Goal: Navigation & Orientation: Find specific page/section

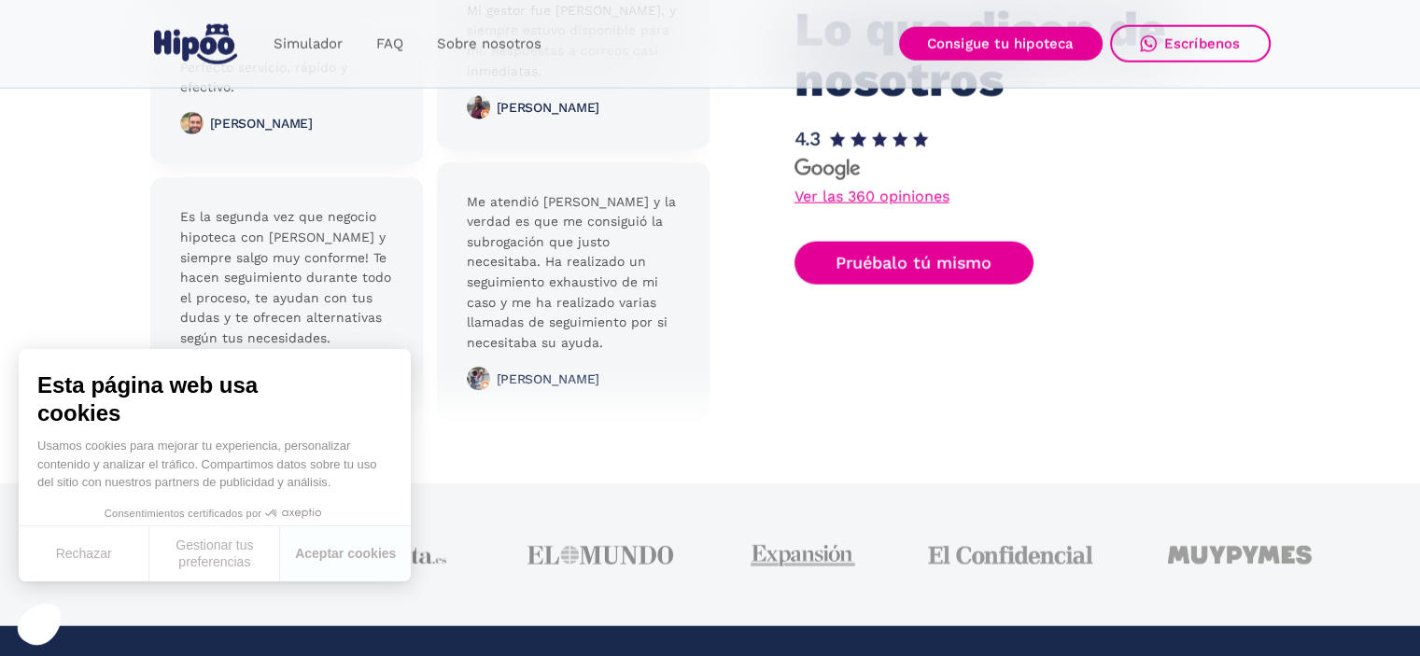
scroll to position [4728, 0]
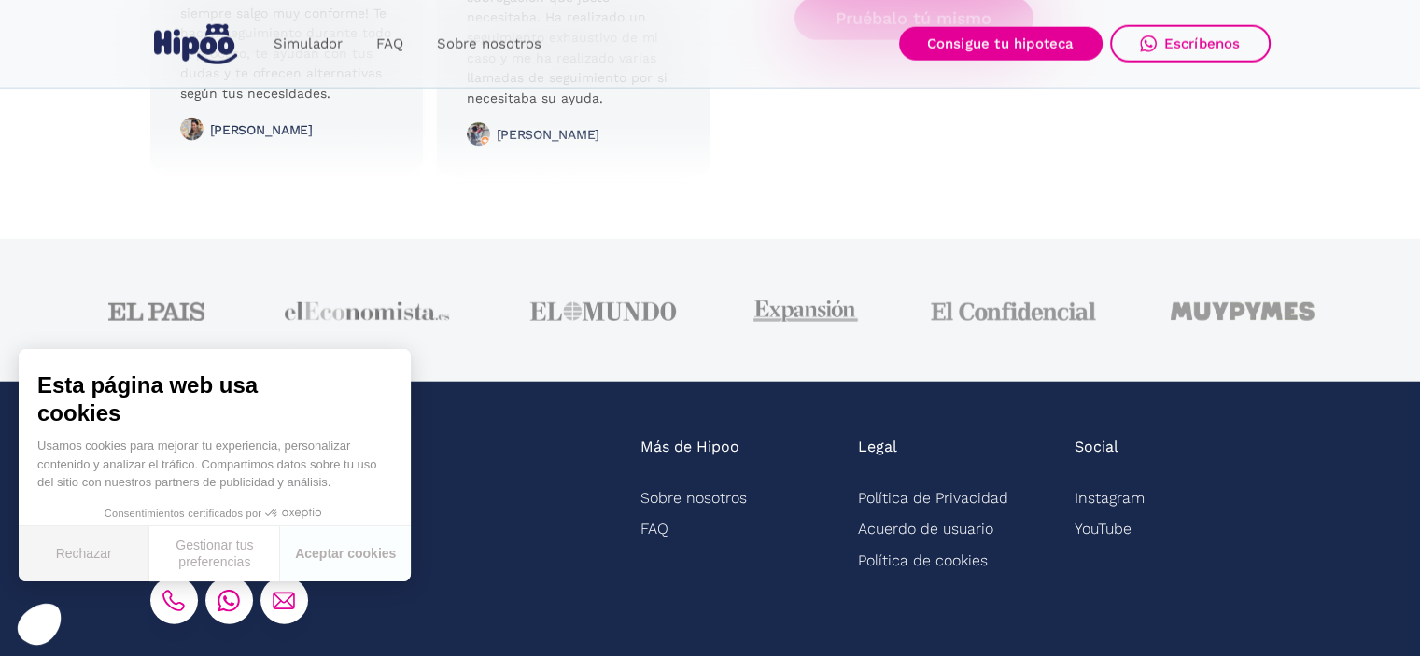
click at [87, 564] on button "Rechazar" at bounding box center [84, 553] width 131 height 55
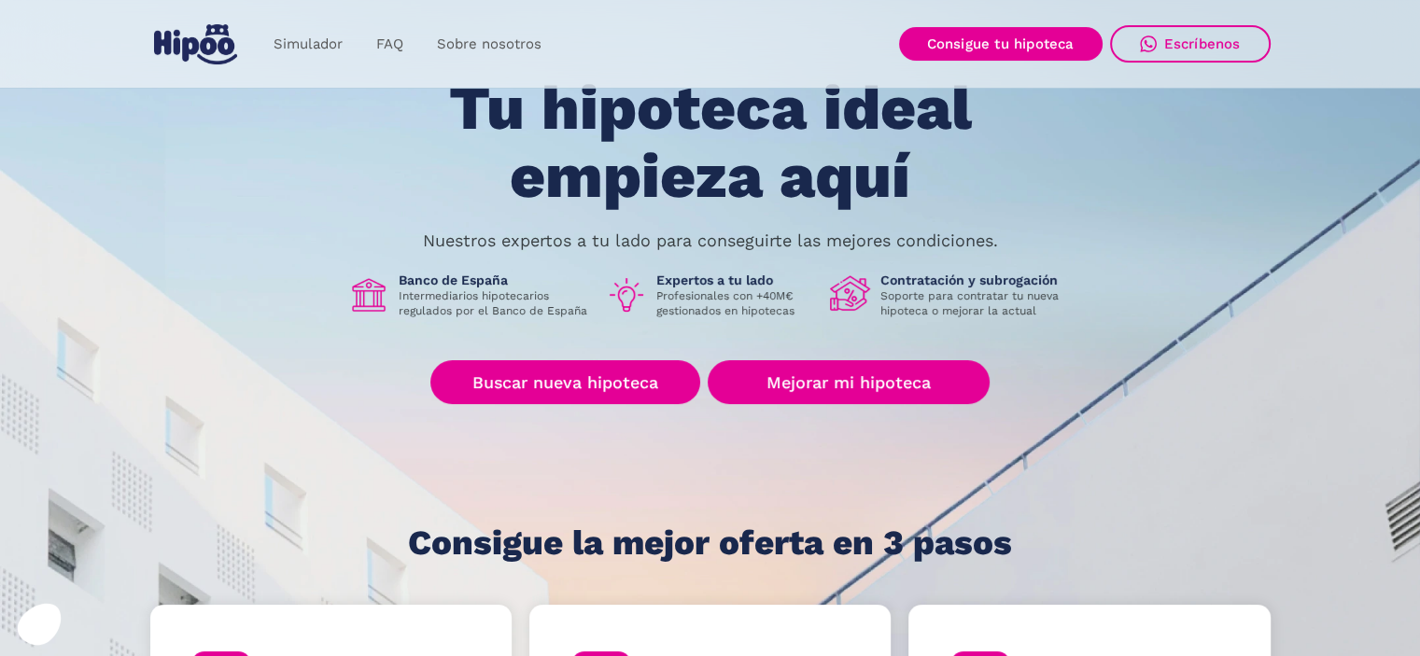
scroll to position [0, 0]
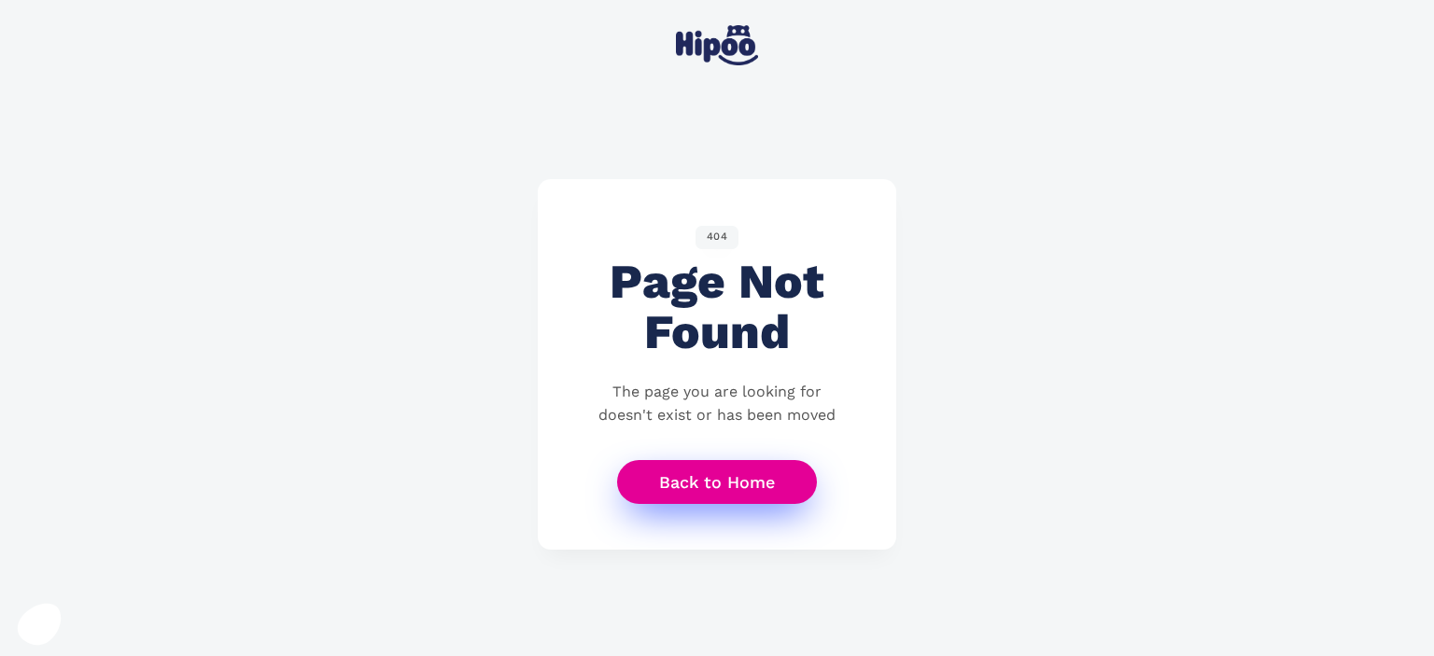
click at [701, 479] on link "Back to Home" at bounding box center [717, 482] width 200 height 44
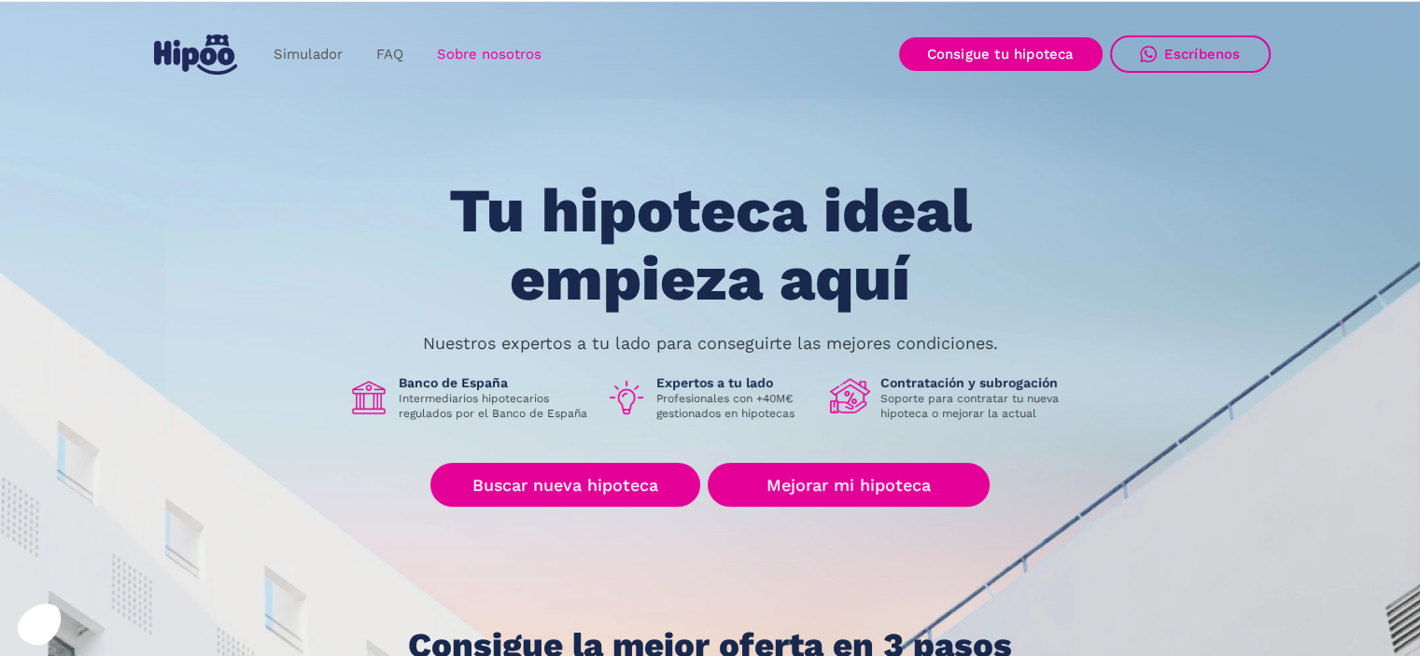
click at [458, 53] on link "Sobre nosotros" at bounding box center [489, 54] width 138 height 36
